Goal: Task Accomplishment & Management: Manage account settings

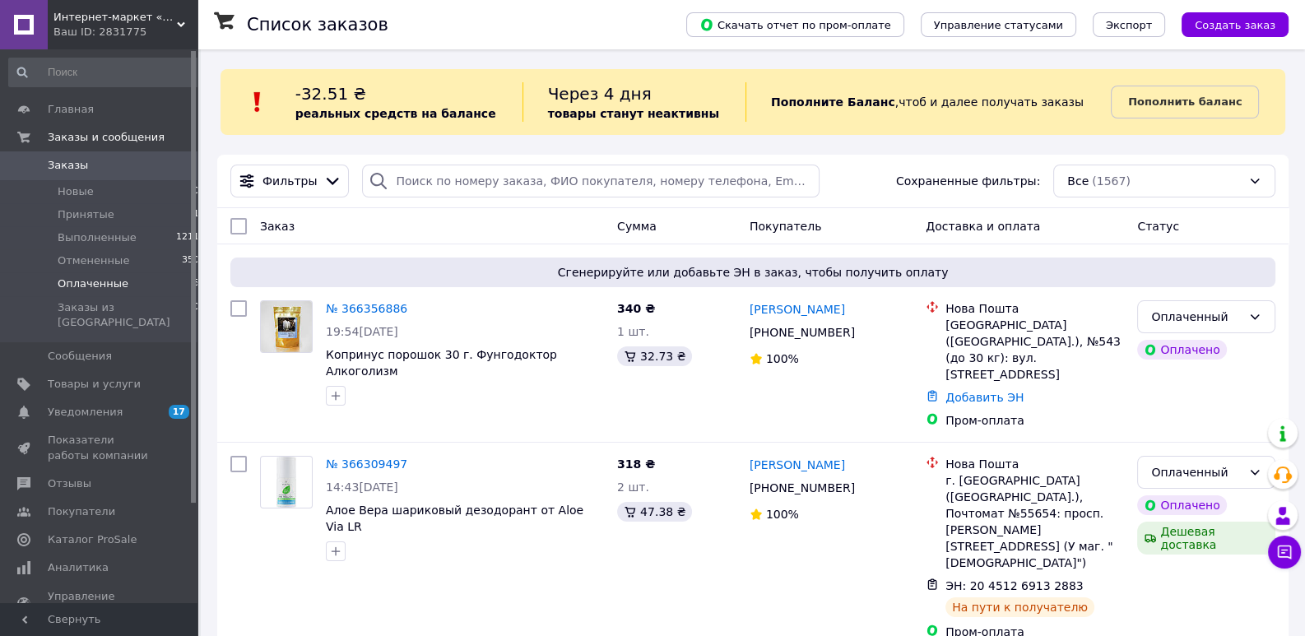
click at [95, 282] on span "Оплаченные" at bounding box center [93, 283] width 71 height 15
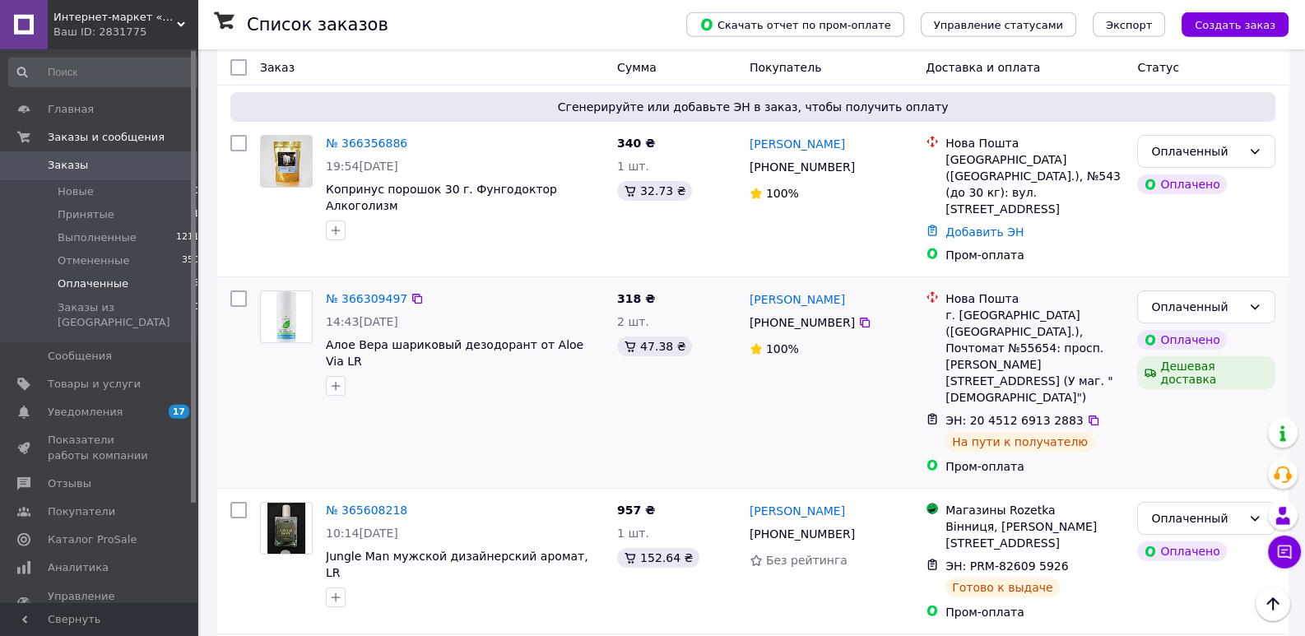
scroll to position [183, 0]
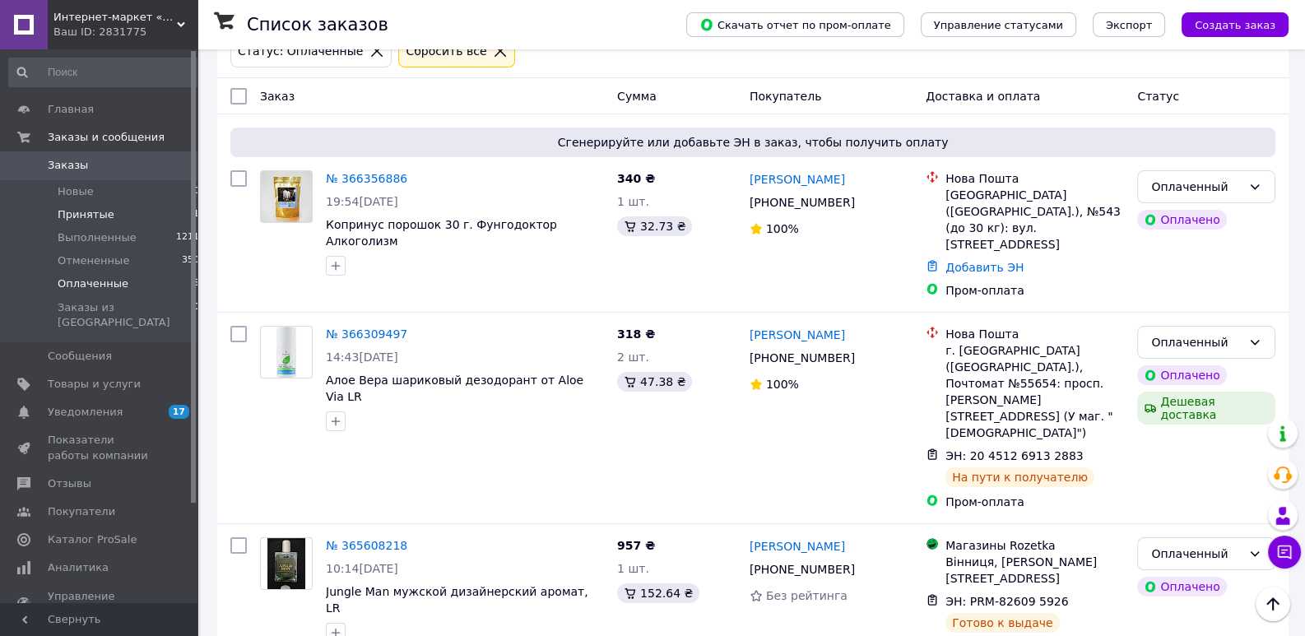
click at [114, 212] on li "Принятые 1" at bounding box center [104, 214] width 209 height 23
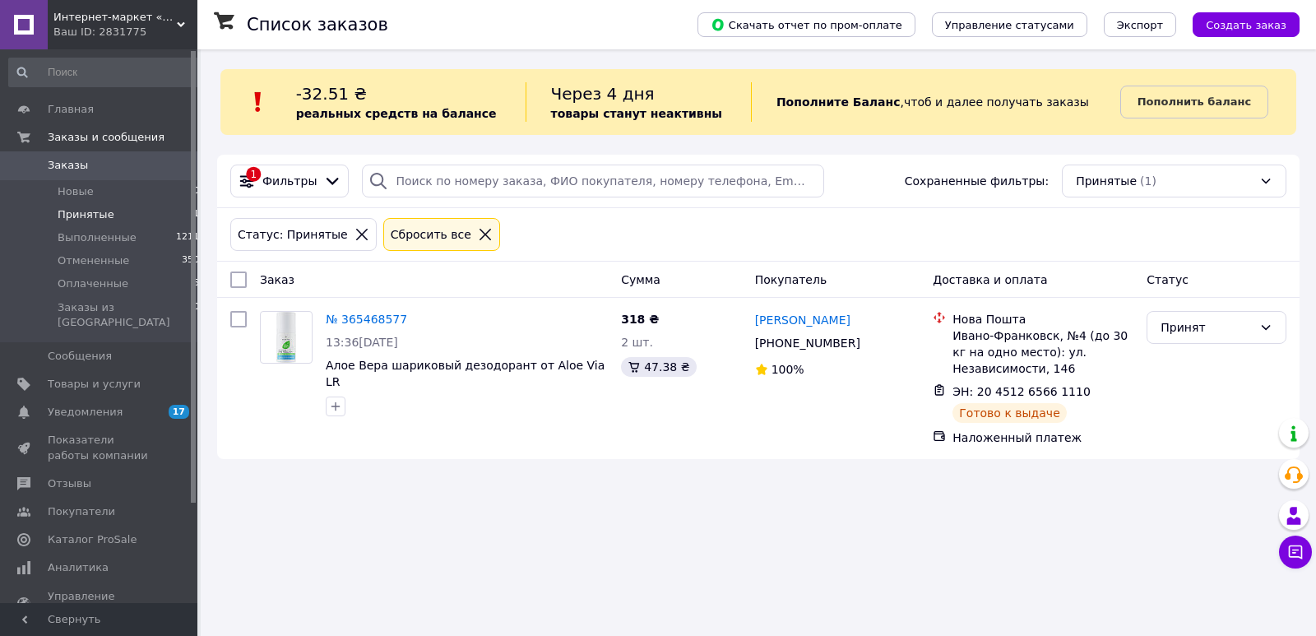
click at [91, 174] on link "Заказы 0" at bounding box center [104, 165] width 209 height 28
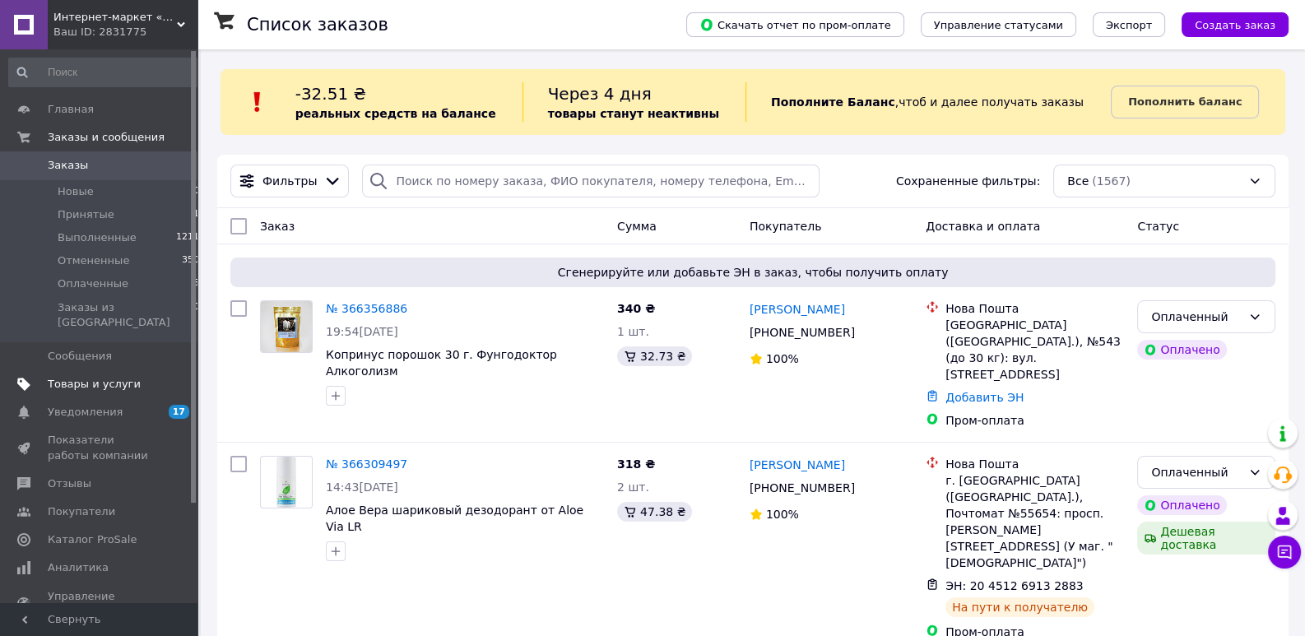
click at [112, 377] on link "Товары и услуги" at bounding box center [104, 384] width 209 height 28
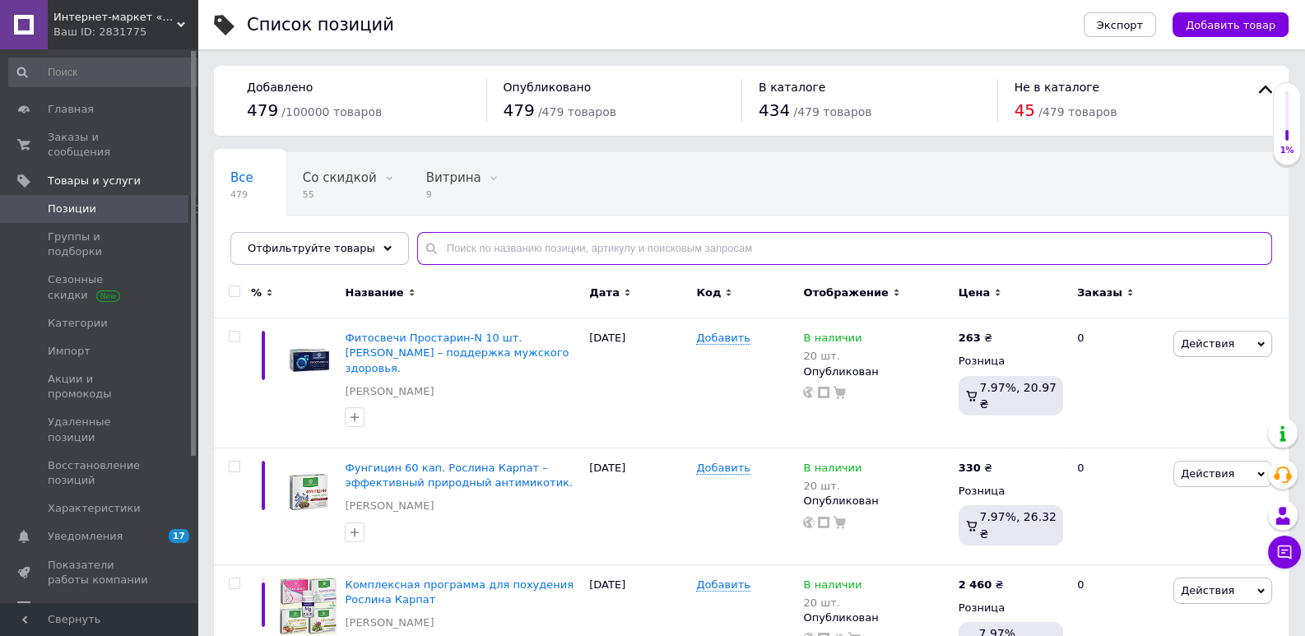
click at [513, 252] on input "text" at bounding box center [844, 248] width 855 height 33
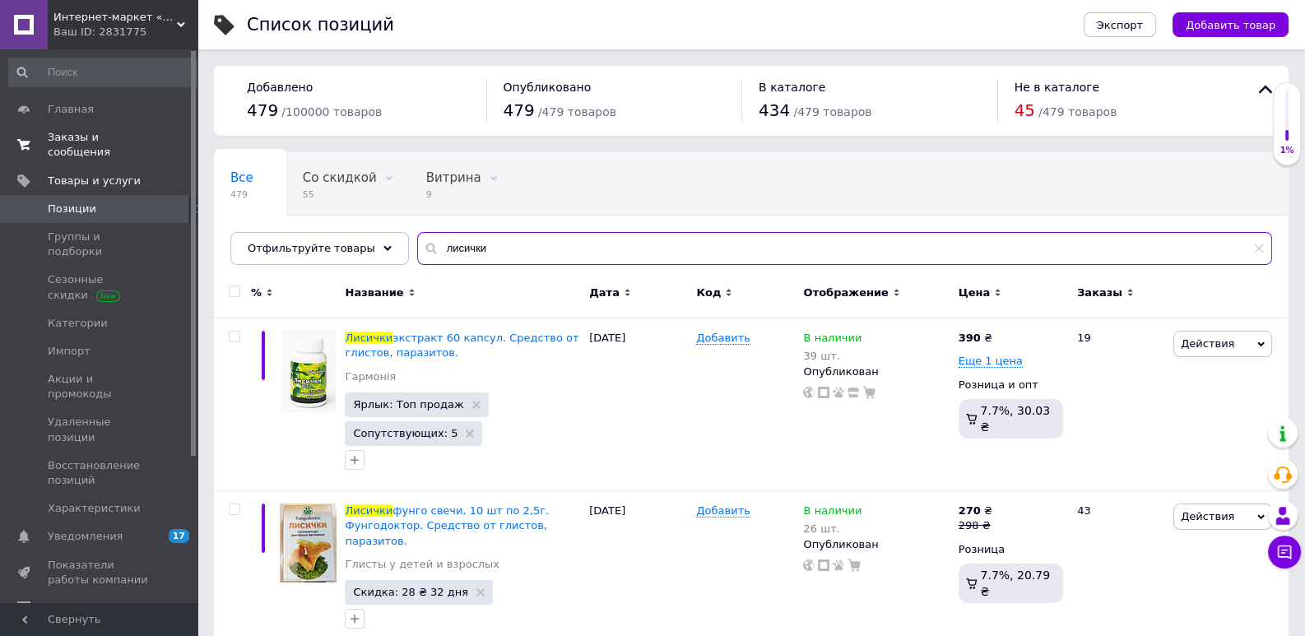
type input "лисички"
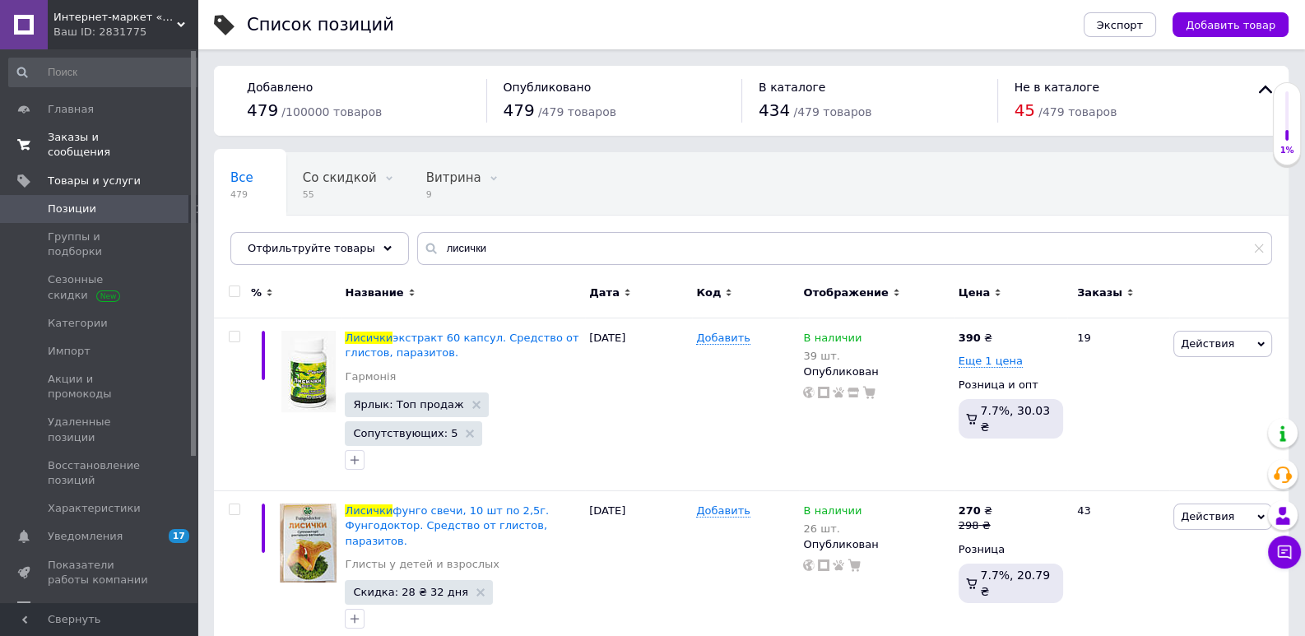
click at [115, 137] on span "Заказы и сообщения" at bounding box center [100, 145] width 104 height 30
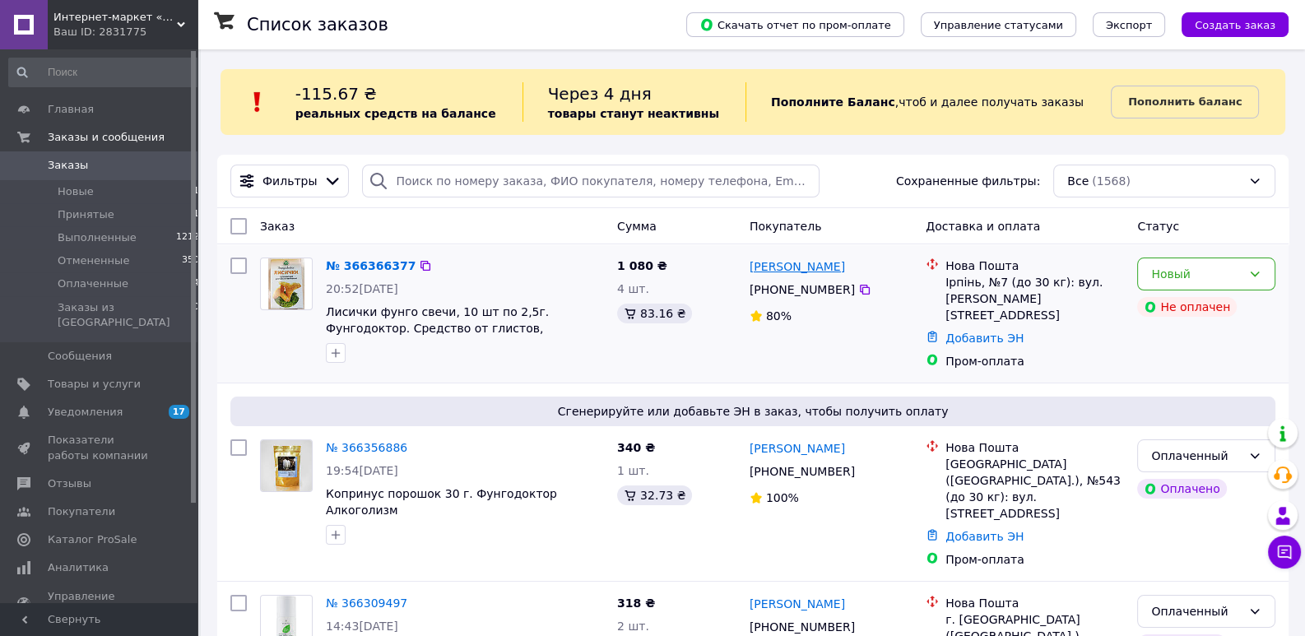
click at [819, 272] on link "[PERSON_NAME]" at bounding box center [797, 266] width 95 height 16
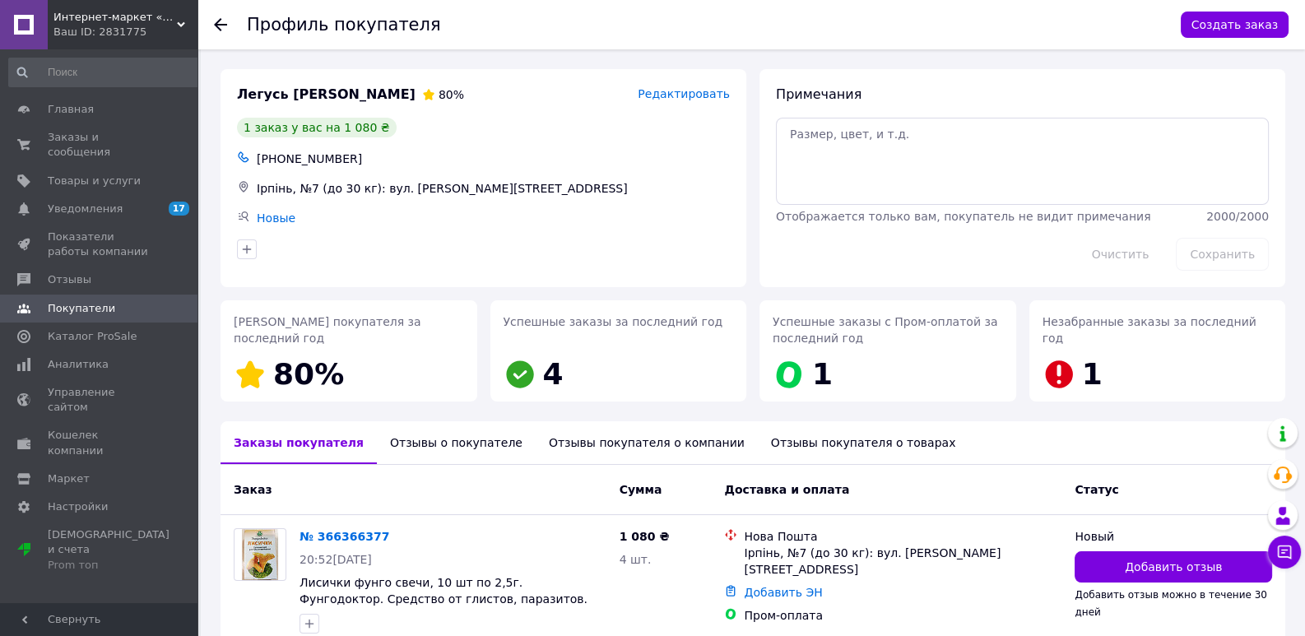
click at [426, 447] on div "Отзывы о покупателе" at bounding box center [456, 442] width 159 height 43
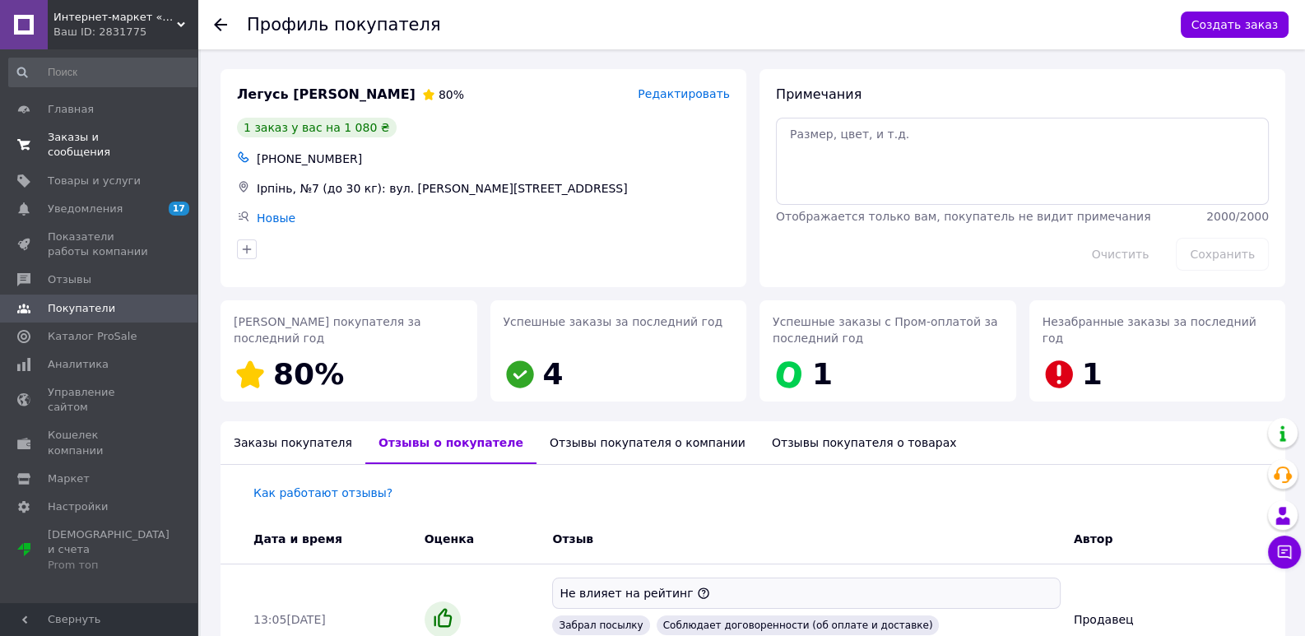
click at [95, 134] on span "Заказы и сообщения" at bounding box center [100, 145] width 104 height 30
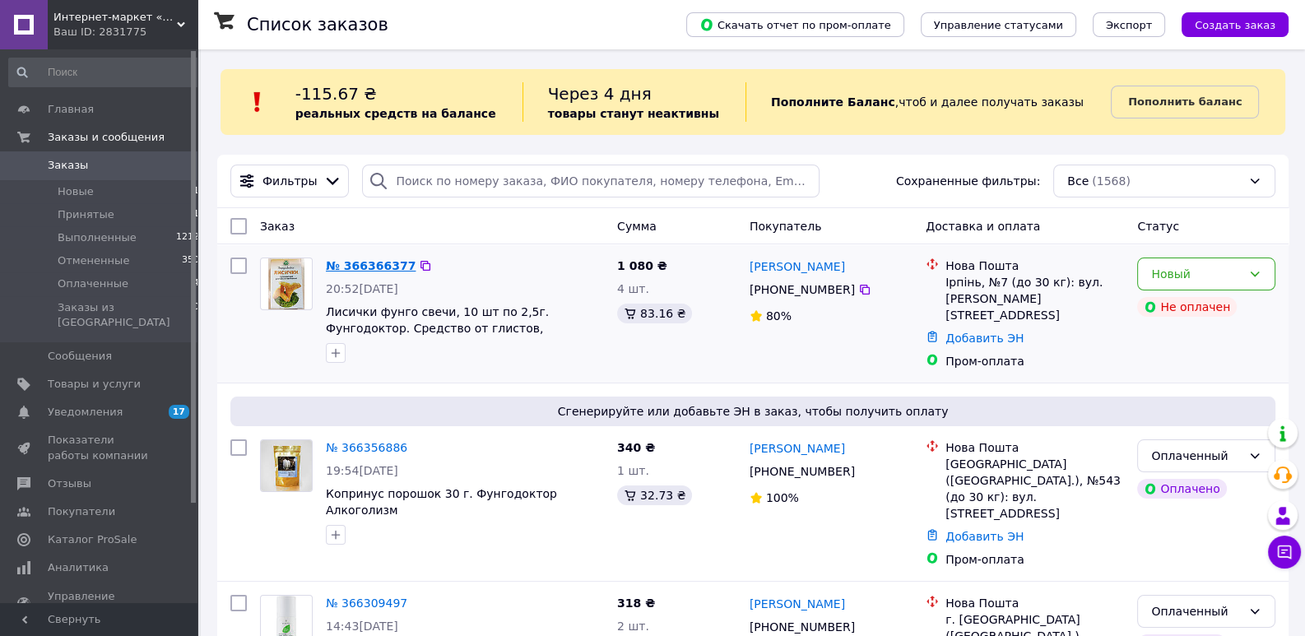
click at [363, 263] on link "№ 366366377" at bounding box center [371, 265] width 90 height 13
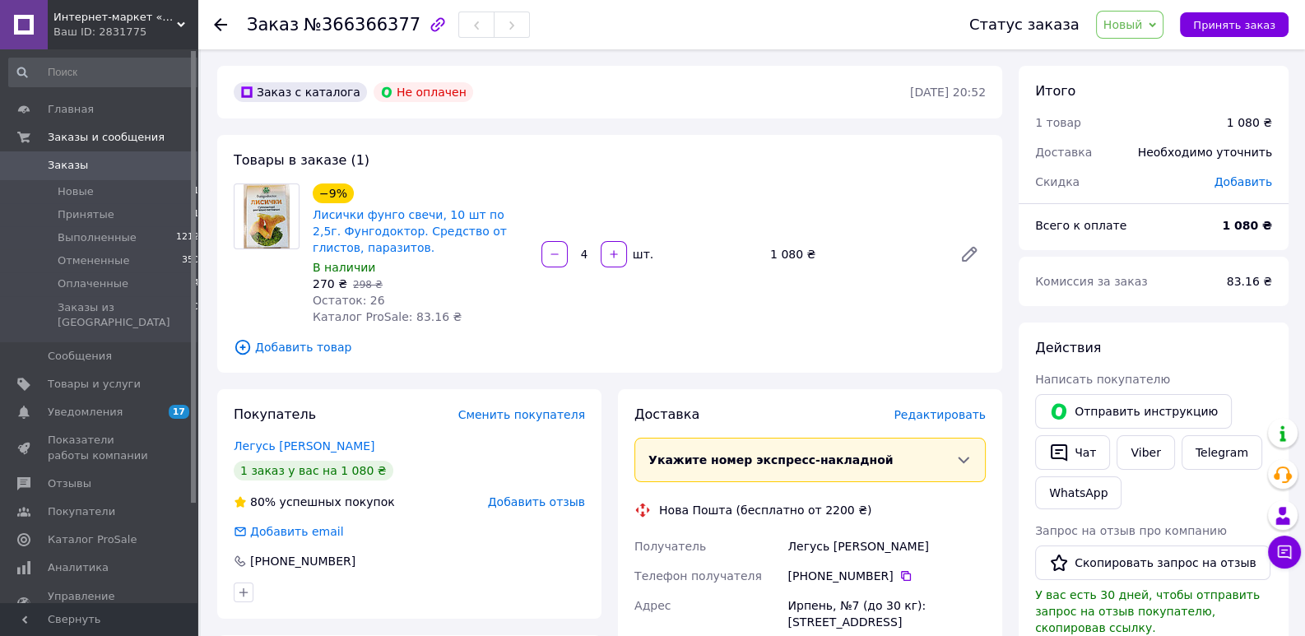
click at [1160, 35] on span "Новый" at bounding box center [1130, 25] width 68 height 28
click at [1136, 58] on li "Принят" at bounding box center [1140, 57] width 87 height 25
click at [81, 169] on span "Заказы" at bounding box center [68, 165] width 40 height 15
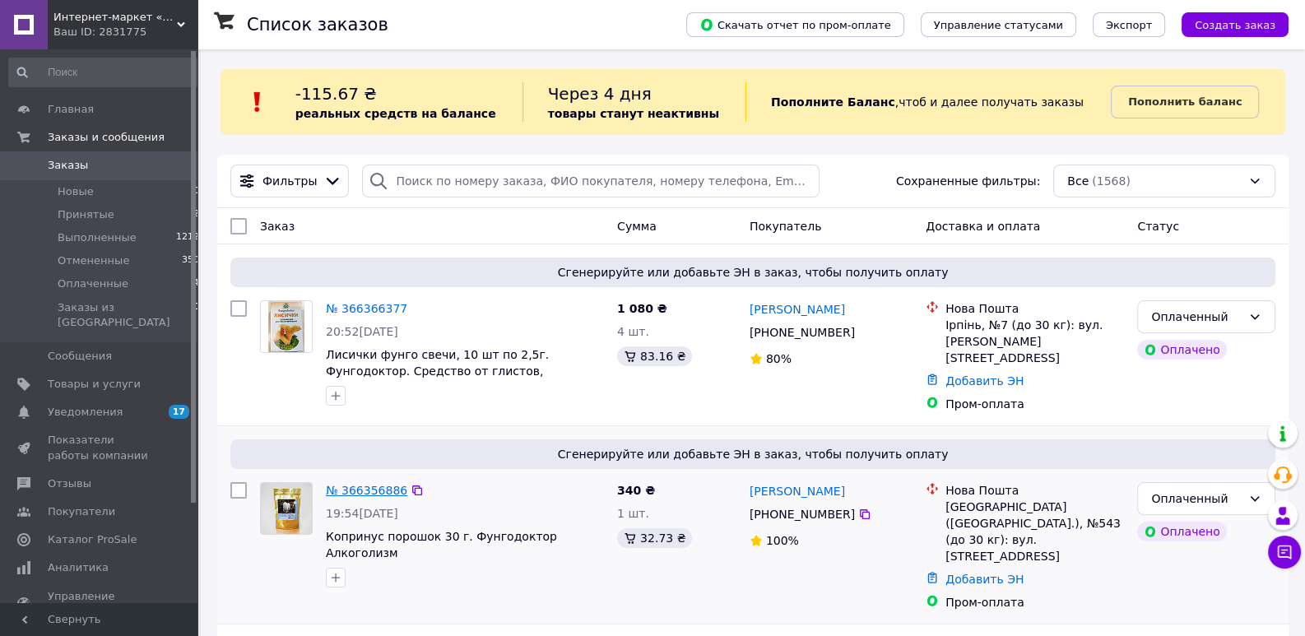
click at [366, 490] on link "№ 366356886" at bounding box center [366, 490] width 81 height 13
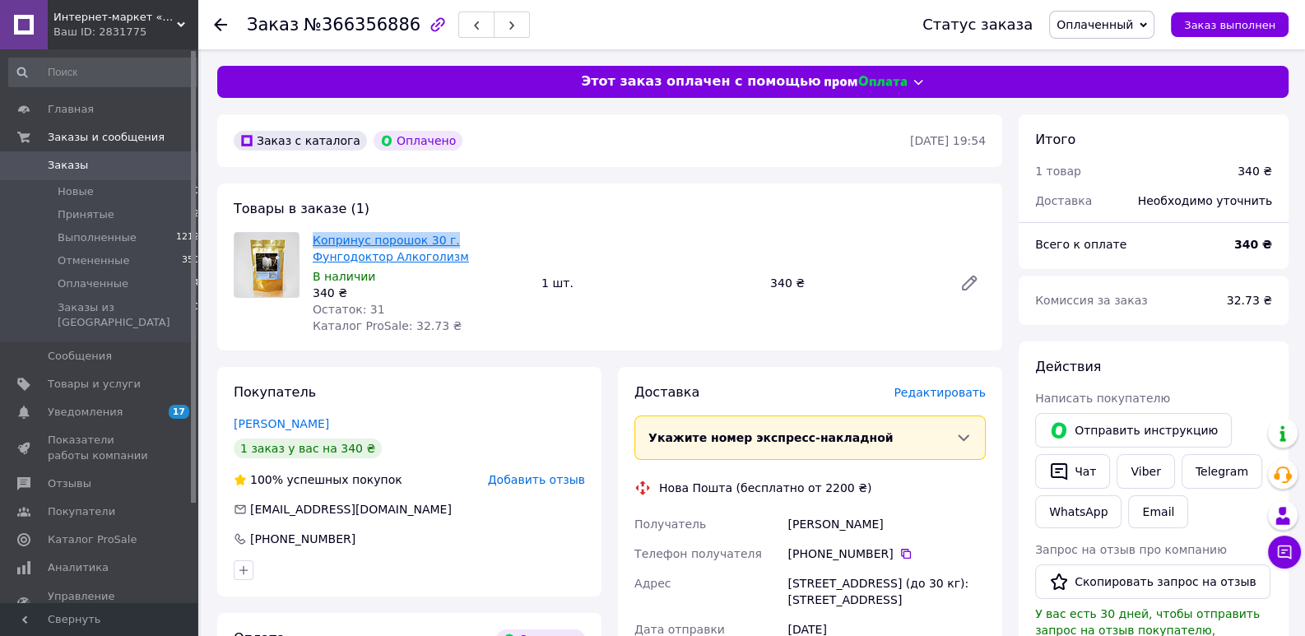
drag, startPoint x: 323, startPoint y: 245, endPoint x: 442, endPoint y: 241, distance: 118.5
click at [442, 241] on div "Копринус порошок 30 г. Фунгодоктор Алкоголизм В наличии 340 ₴ Остаток: 31 Катал…" at bounding box center [420, 283] width 229 height 109
copy link "Копринус порошок 30 г."
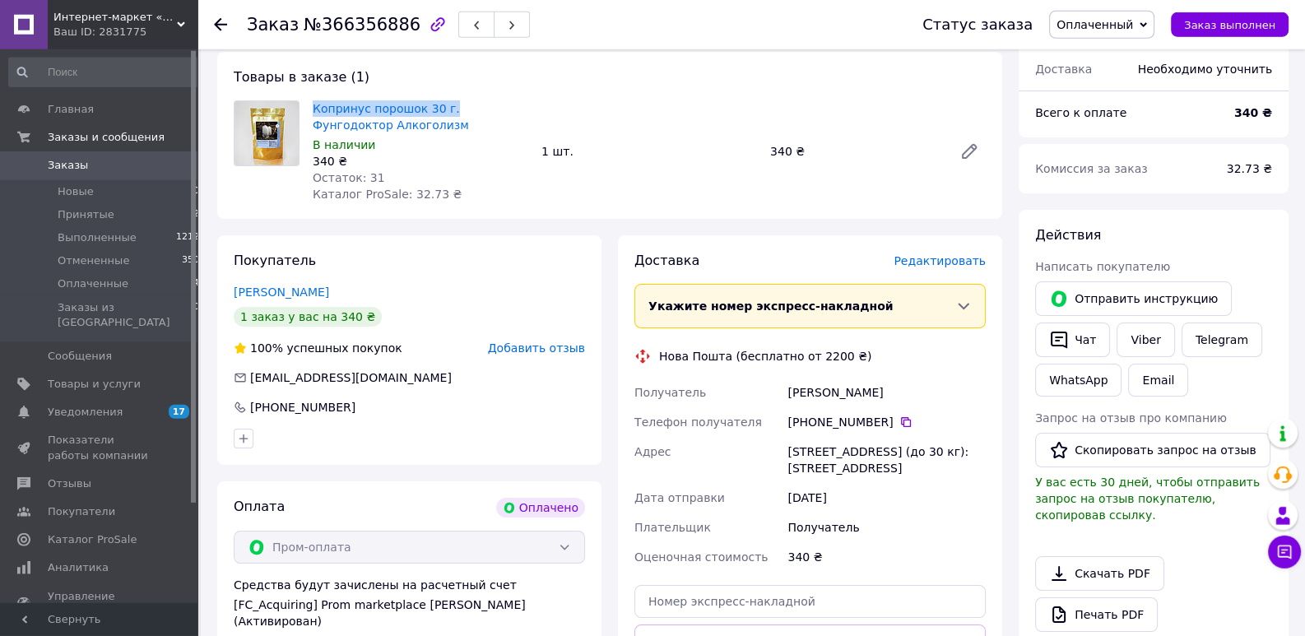
scroll to position [173, 0]
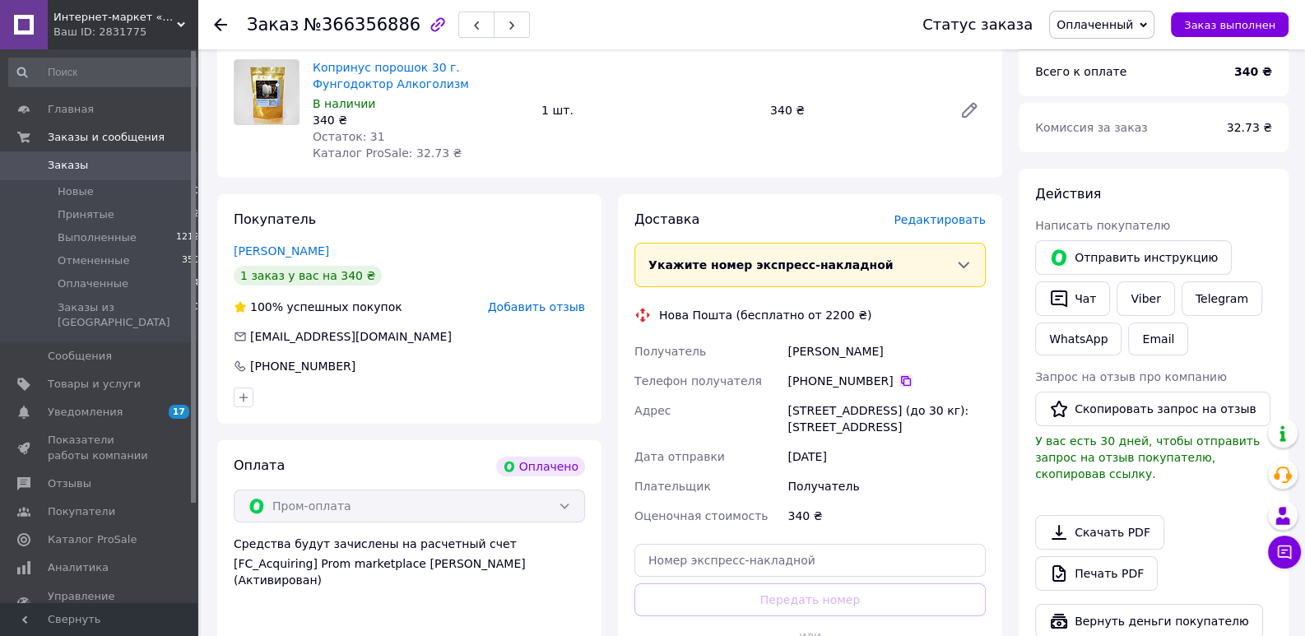
click at [899, 381] on icon at bounding box center [905, 380] width 13 height 13
drag, startPoint x: 786, startPoint y: 359, endPoint x: 916, endPoint y: 360, distance: 130.0
click at [916, 360] on div "Получатель [PERSON_NAME] Телефон получателя [PHONE_NUMBER]   Адрес [STREET_ADDR…" at bounding box center [810, 433] width 358 height 194
copy div "Получатель [PERSON_NAME]"
drag, startPoint x: 798, startPoint y: 407, endPoint x: 821, endPoint y: 406, distance: 23.1
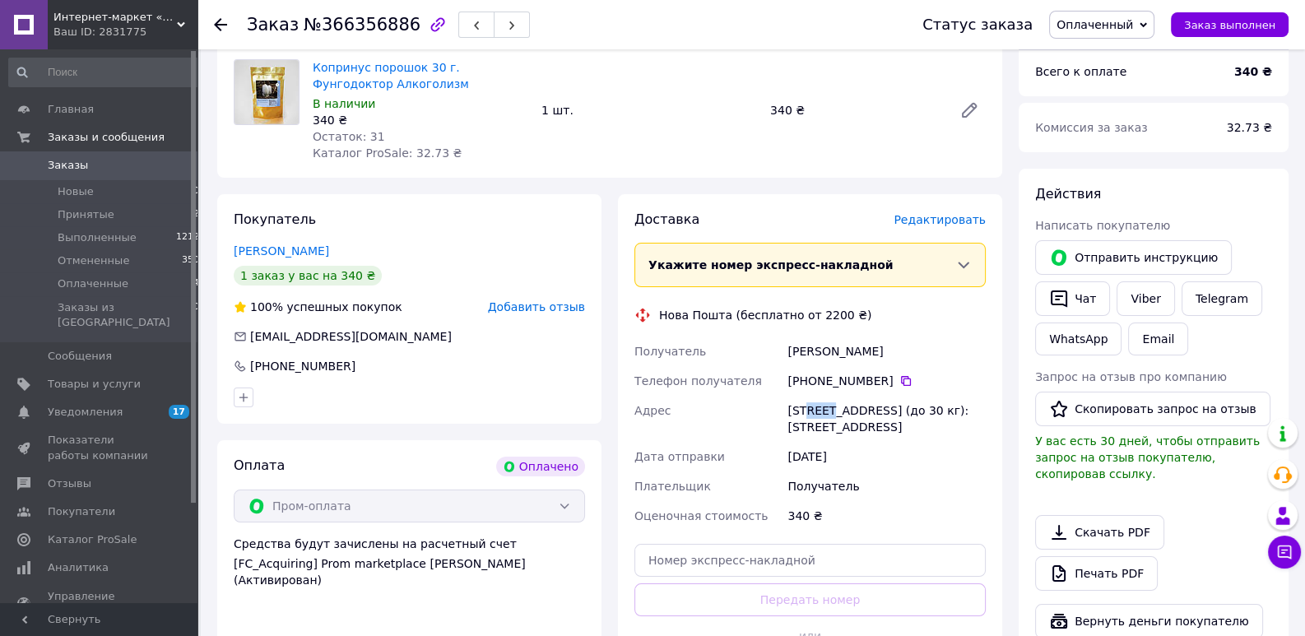
click at [821, 406] on div "[STREET_ADDRESS] (до 30 кг): [STREET_ADDRESS]" at bounding box center [886, 419] width 205 height 46
copy div "[GEOGRAPHIC_DATA]"
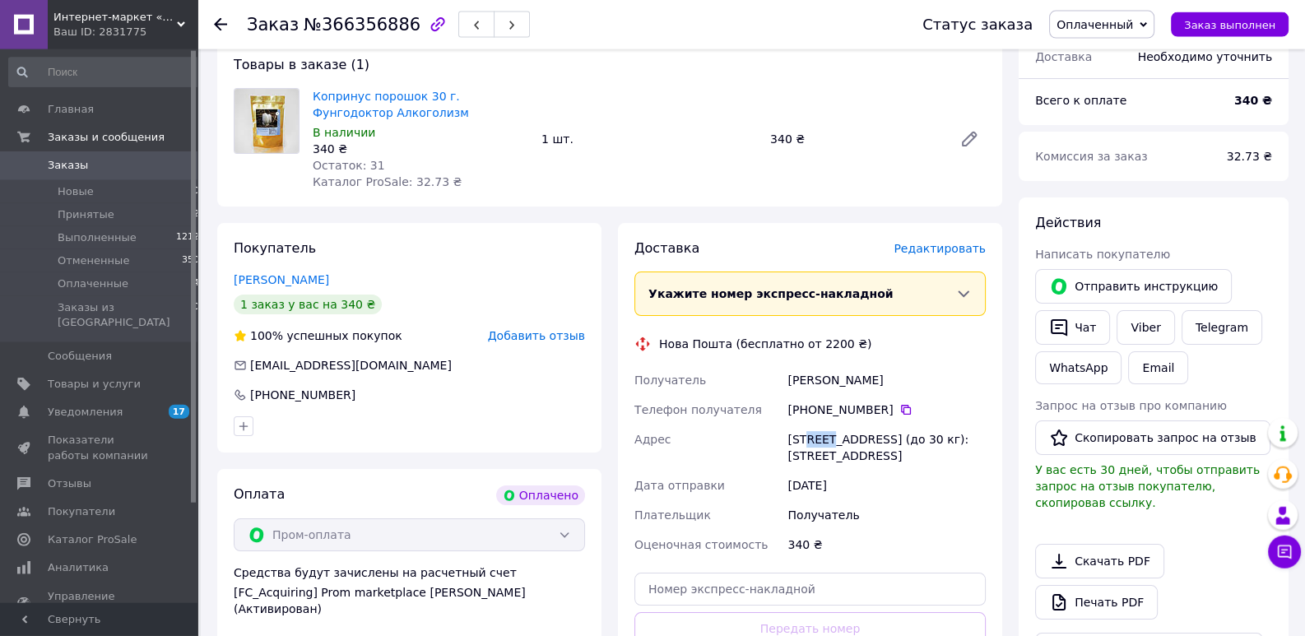
scroll to position [346, 0]
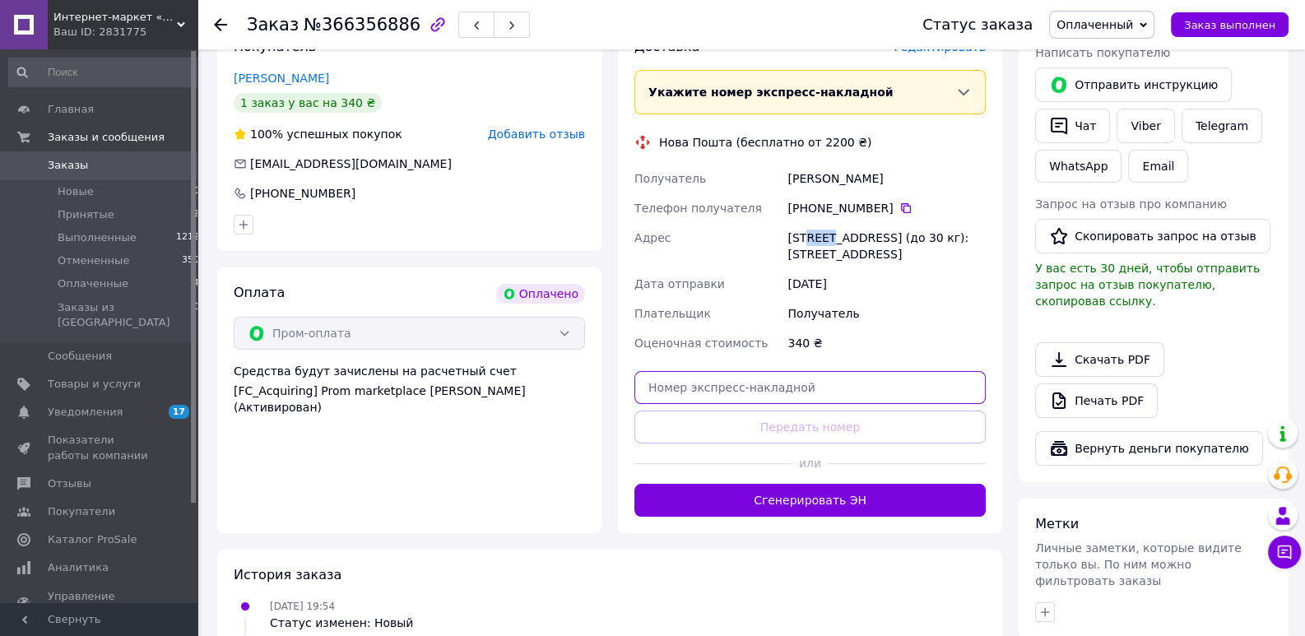
click at [745, 396] on input "text" at bounding box center [809, 387] width 351 height 33
paste input "20451269266150"
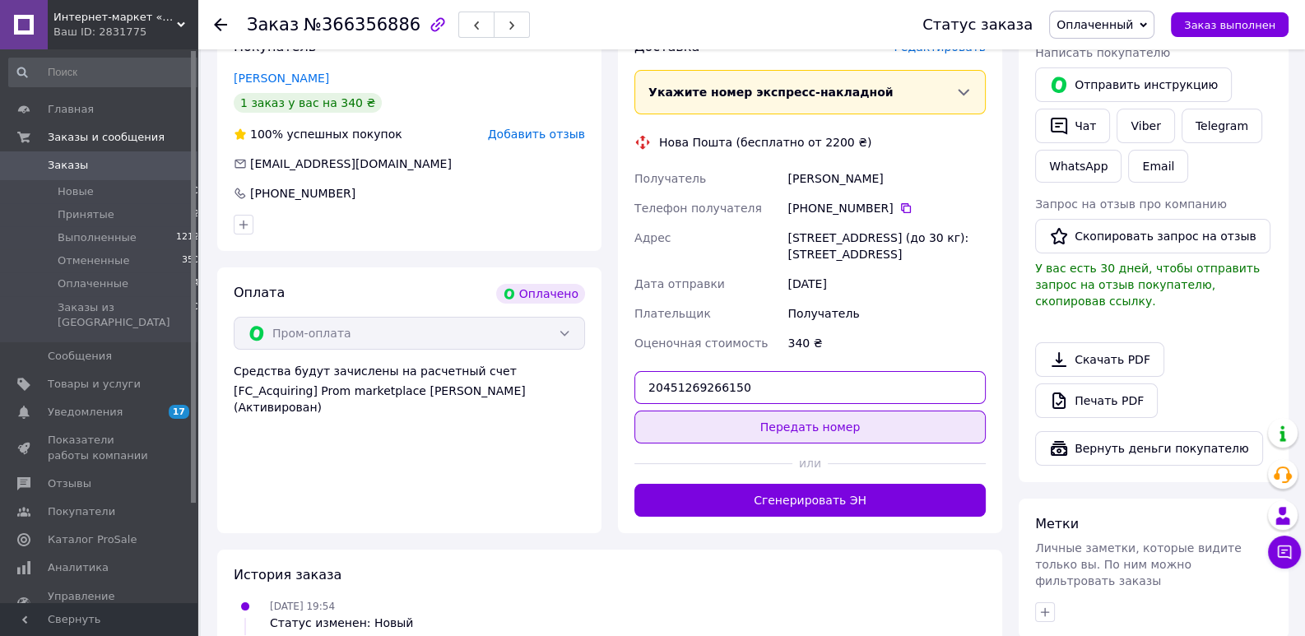
type input "20451269266150"
click at [747, 425] on button "Передать номер" at bounding box center [809, 427] width 351 height 33
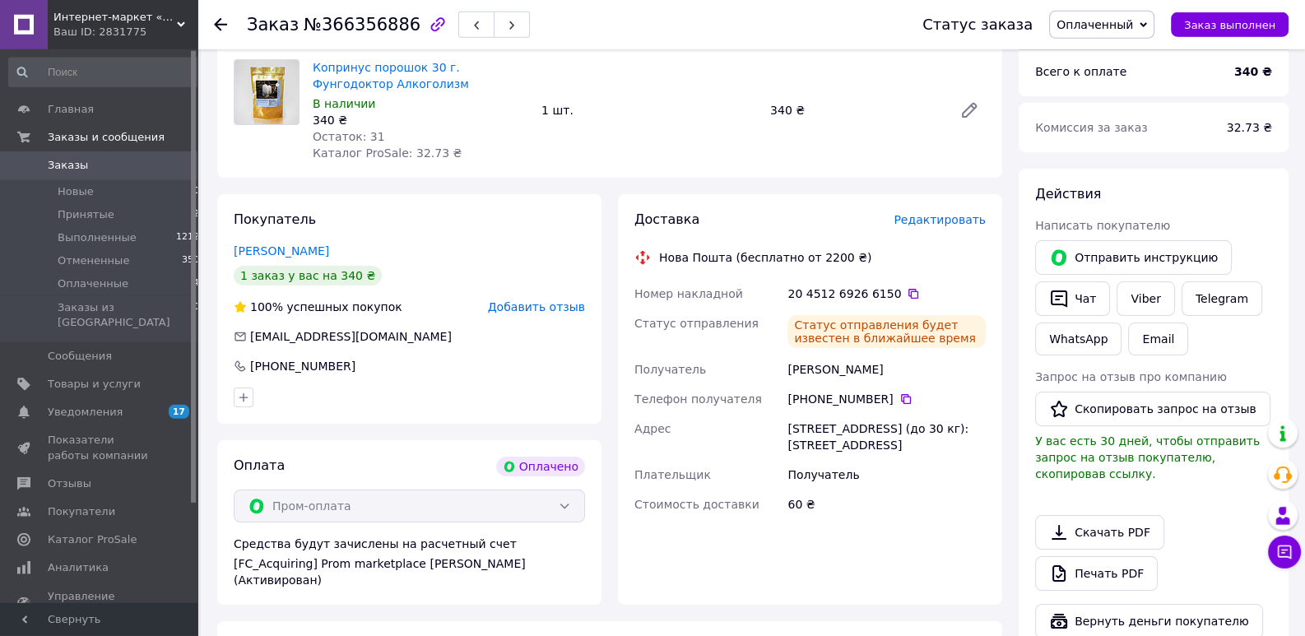
scroll to position [173, 0]
click at [92, 167] on span "Заказы" at bounding box center [100, 165] width 104 height 15
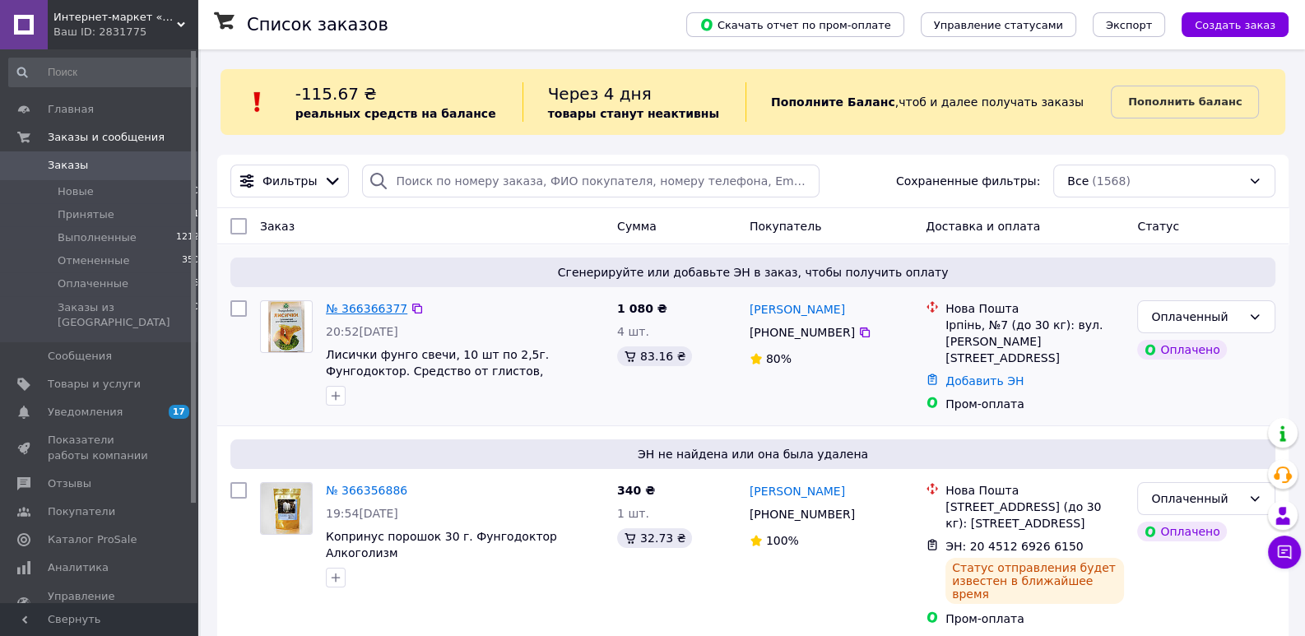
click at [367, 315] on link "№ 366366377" at bounding box center [366, 308] width 81 height 13
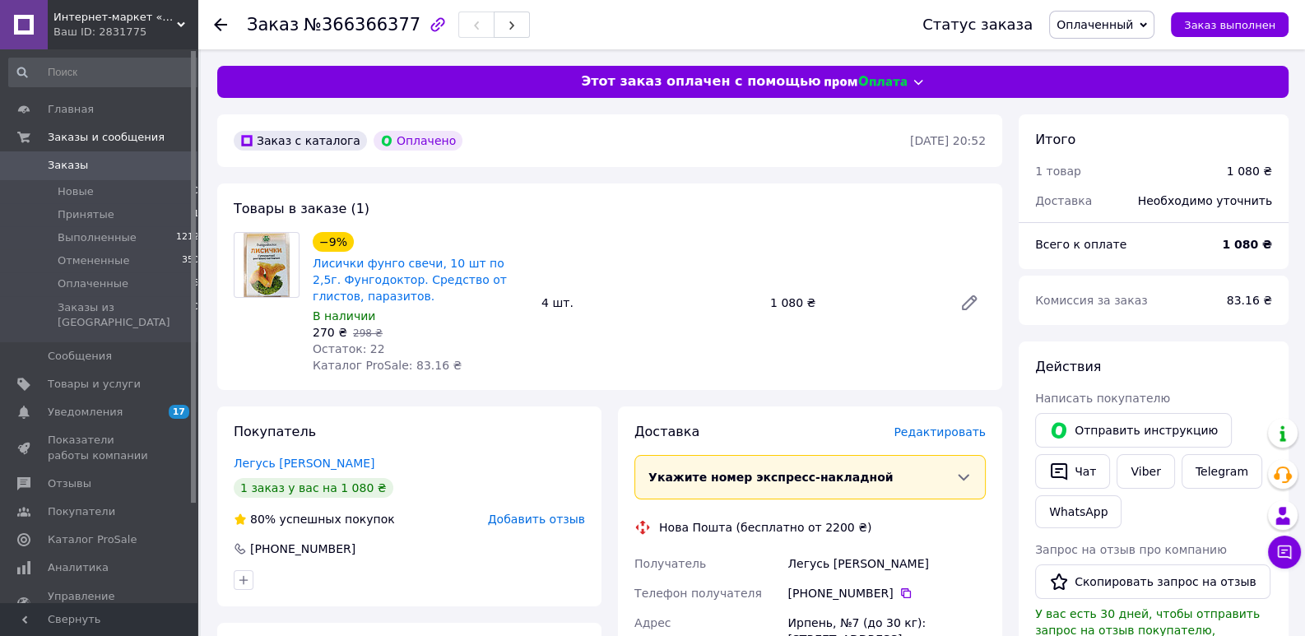
click at [84, 169] on span "Заказы" at bounding box center [100, 165] width 104 height 15
